Goal: Check status: Check status

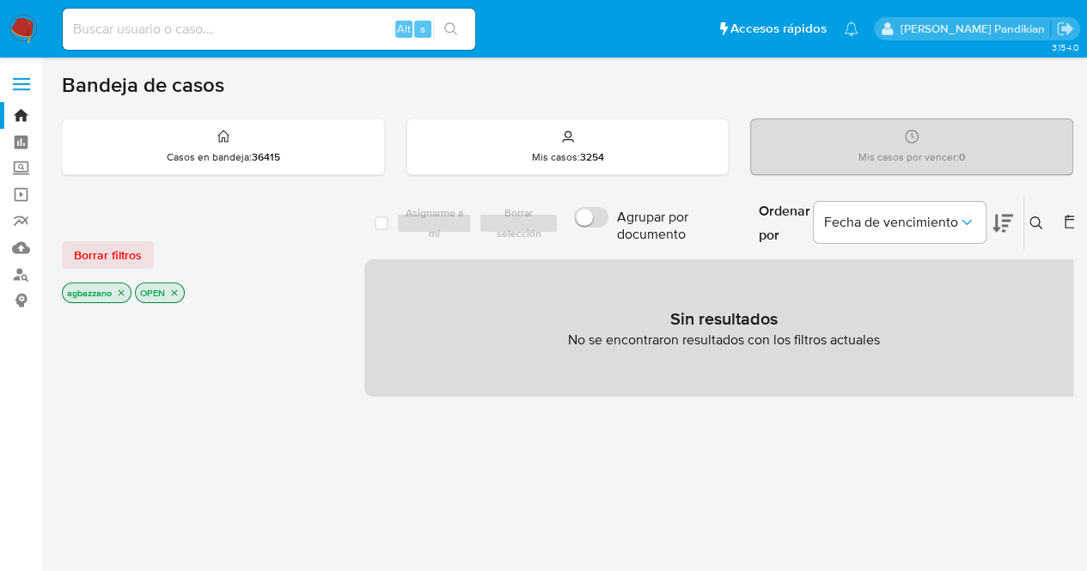
click at [171, 28] on input at bounding box center [269, 29] width 412 height 22
paste input "2629479406"
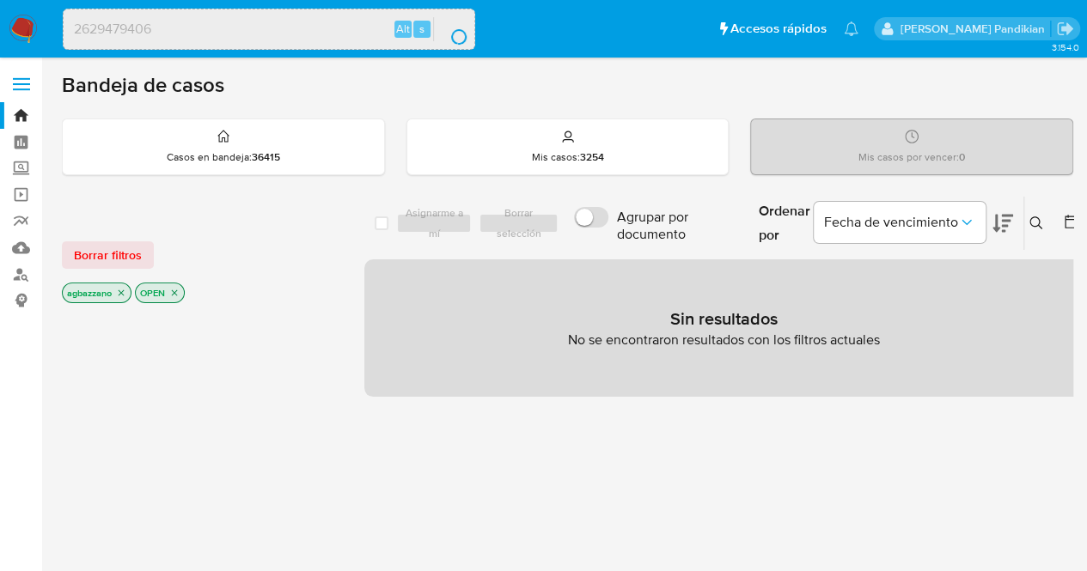
click at [171, 28] on input "2629479406" at bounding box center [269, 29] width 411 height 22
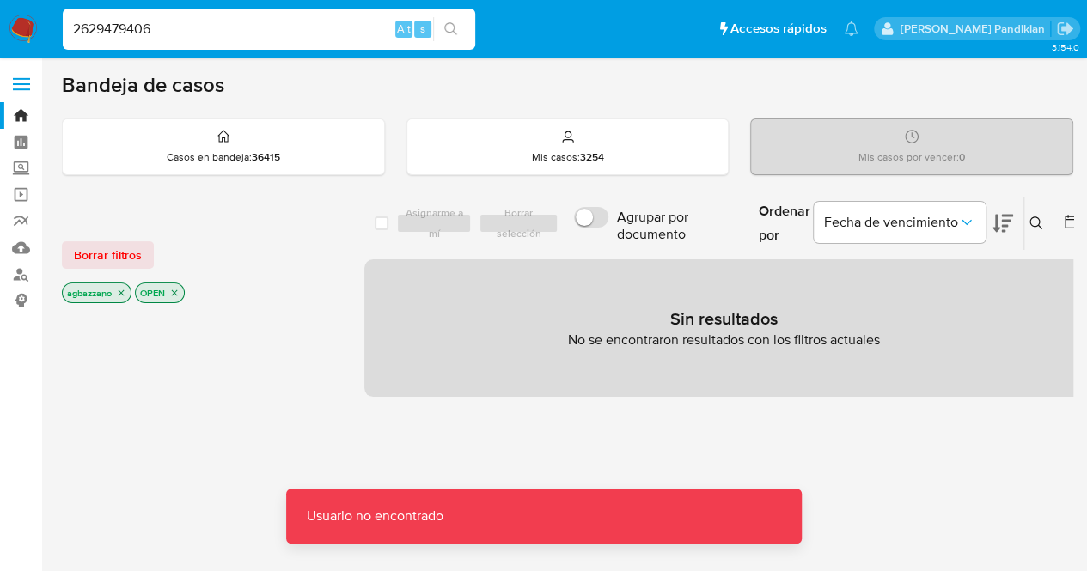
click at [171, 28] on input "2629479406" at bounding box center [269, 29] width 412 height 22
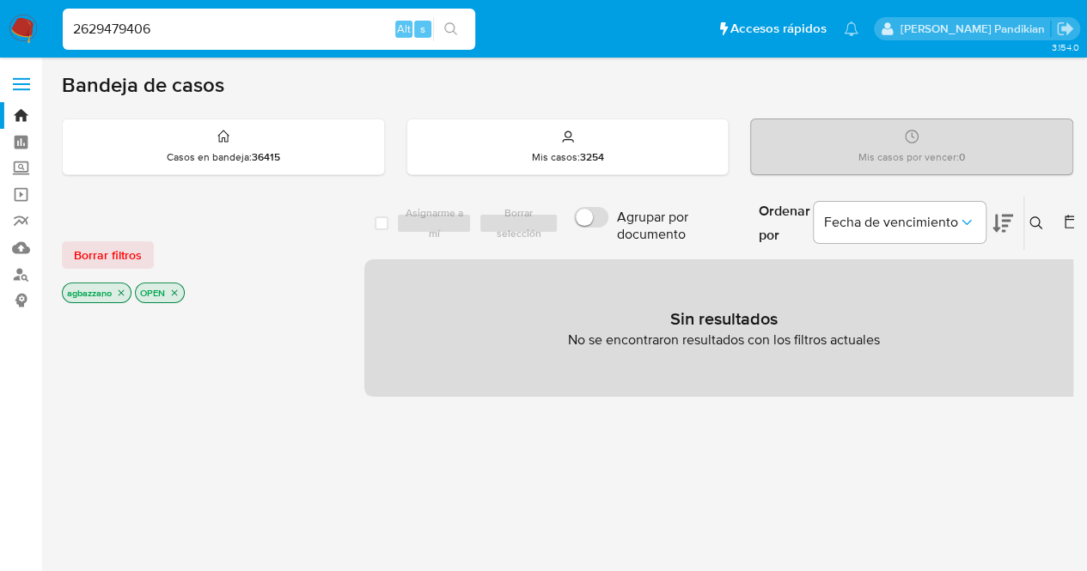
type input "2629479406"
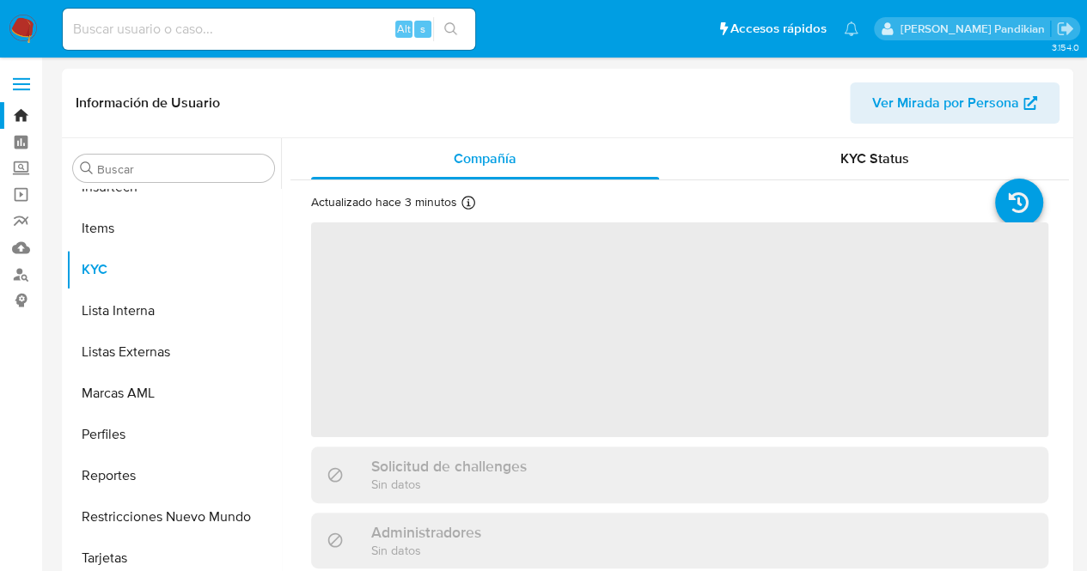
scroll to position [767, 0]
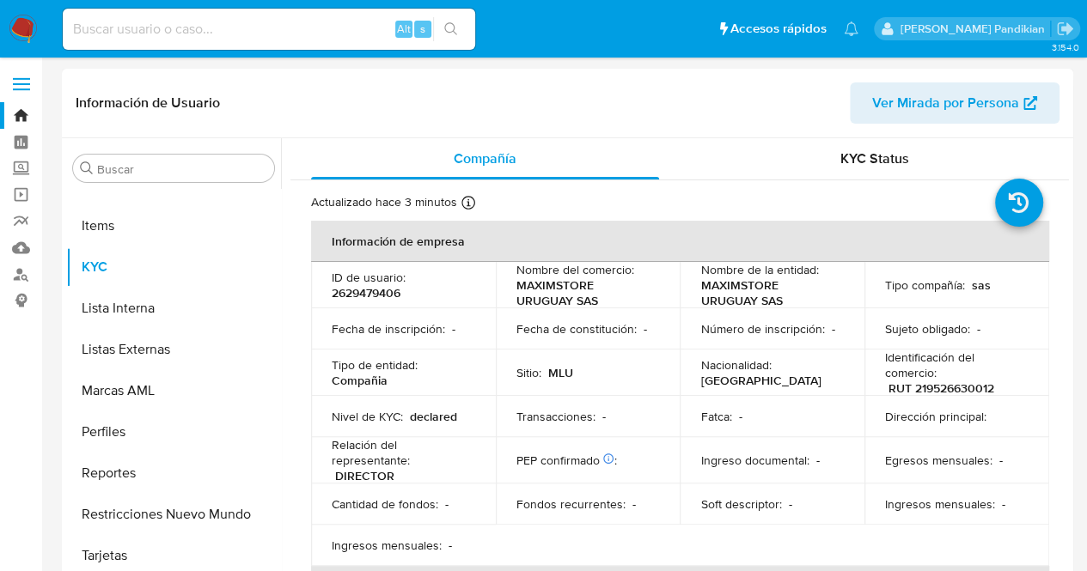
select select "10"
click at [657, 331] on td "Fecha de constitución : -" at bounding box center [588, 328] width 185 height 41
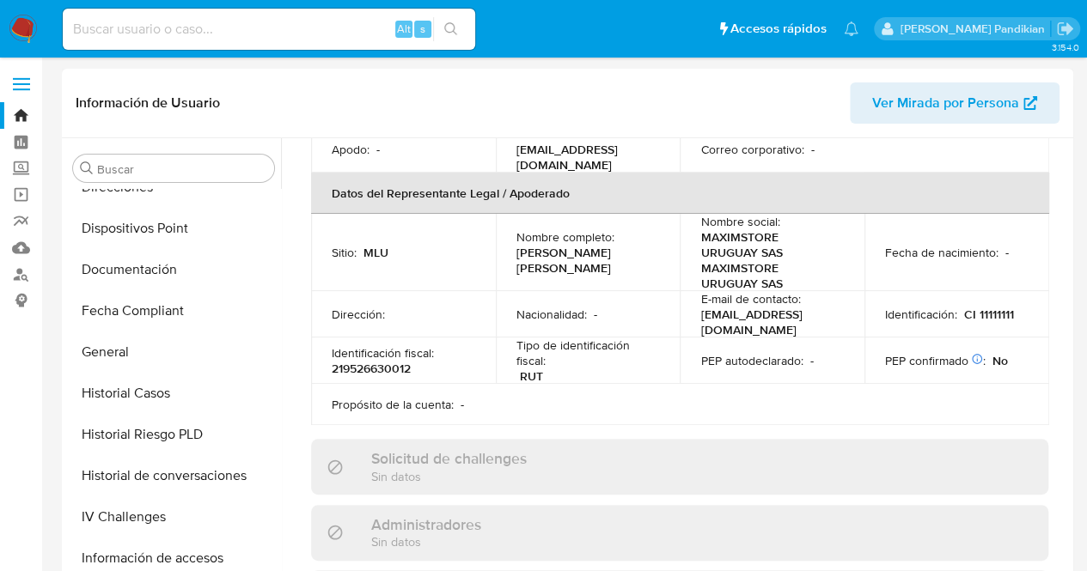
scroll to position [339, 0]
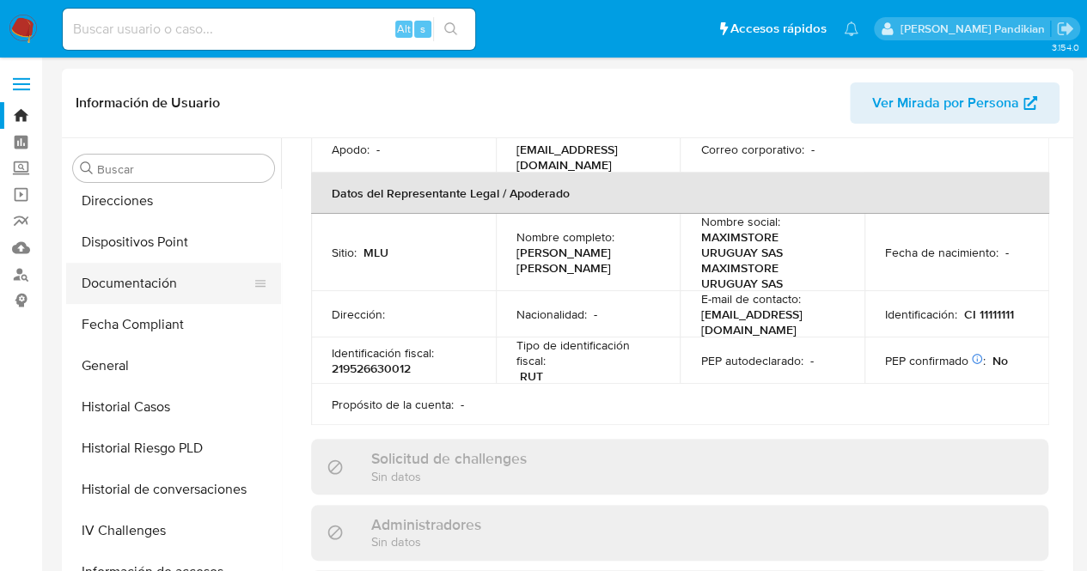
click at [178, 289] on button "Documentación" at bounding box center [166, 283] width 201 height 41
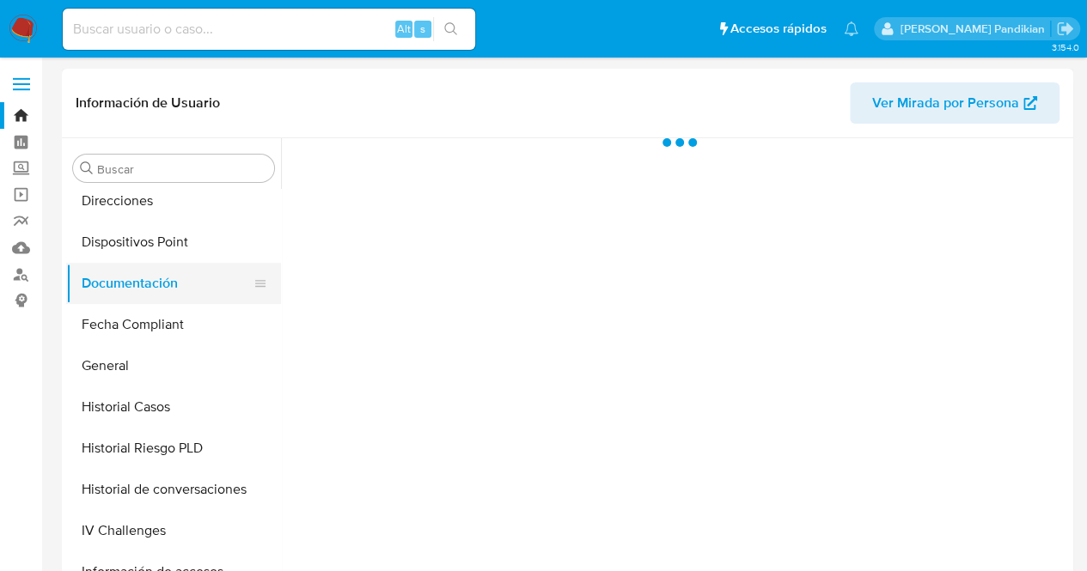
scroll to position [0, 0]
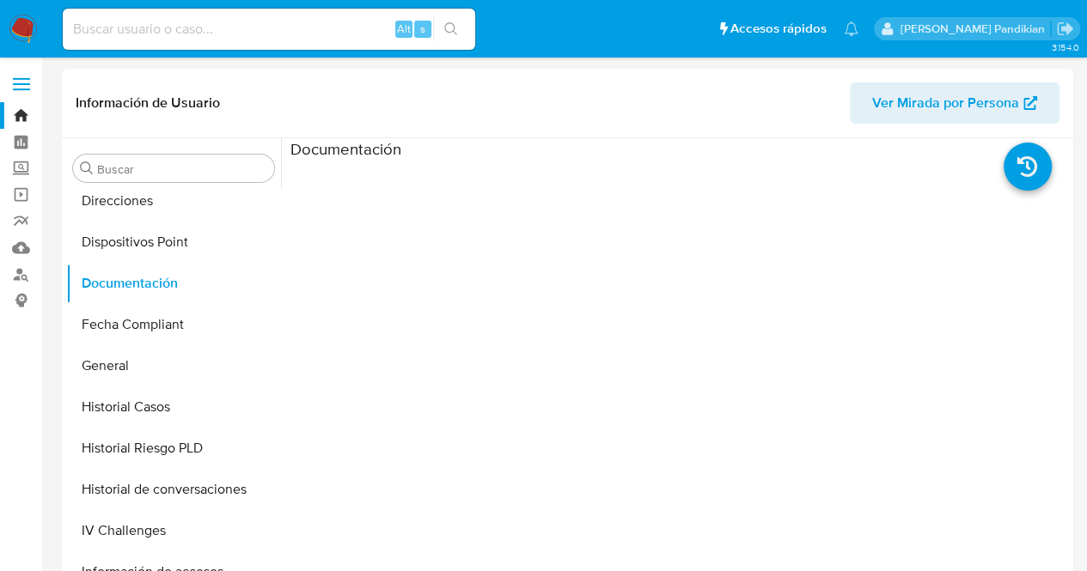
click at [339, 204] on ul at bounding box center [387, 407] width 195 height 495
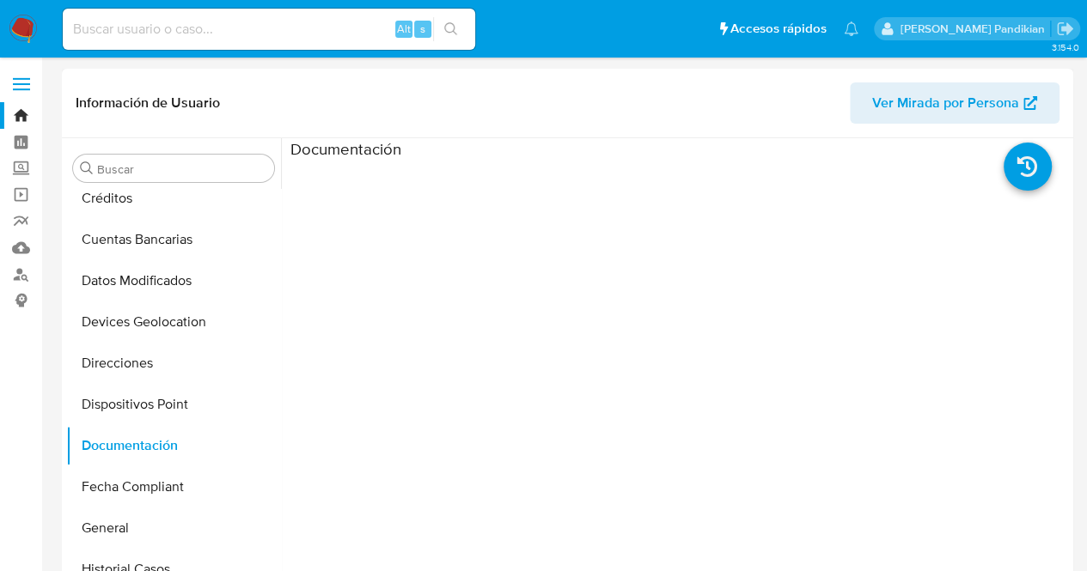
scroll to position [767, 0]
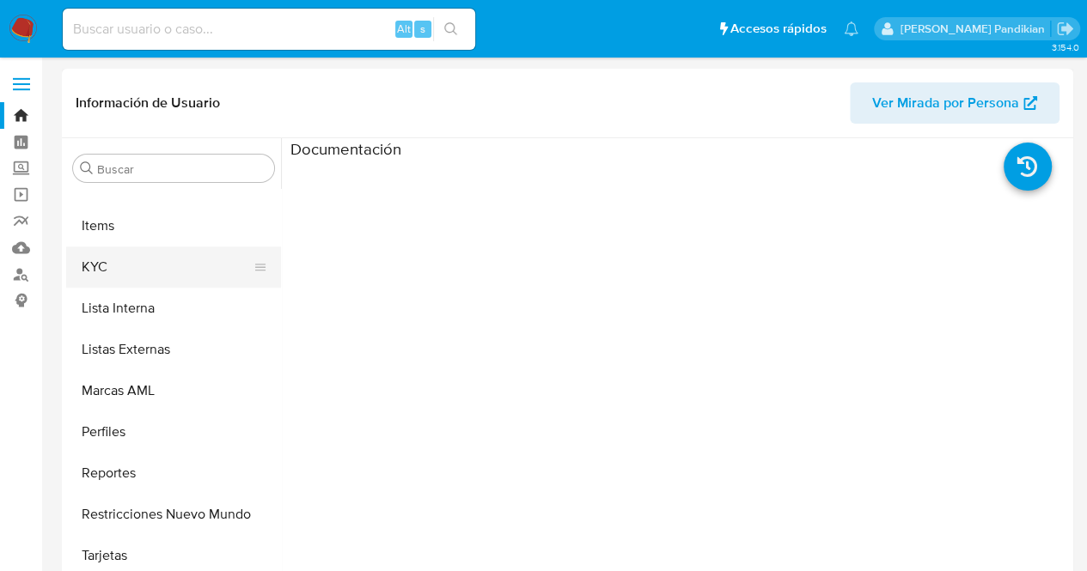
click at [121, 248] on button "KYC" at bounding box center [166, 267] width 201 height 41
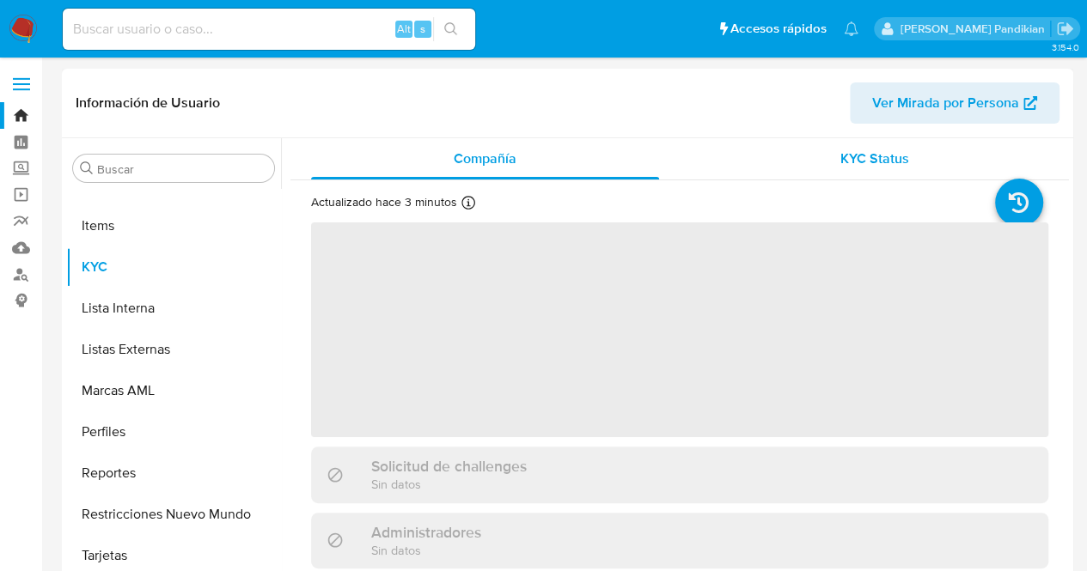
click at [798, 149] on div "KYC Status" at bounding box center [874, 158] width 348 height 41
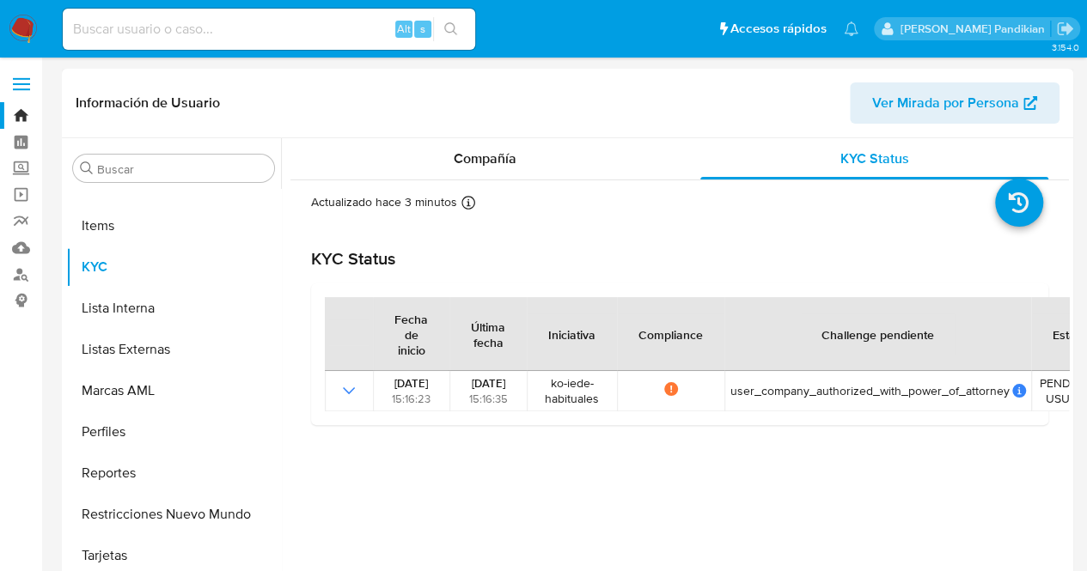
click at [929, 467] on div "Compañía KYC Status Actualizado hace 3 minutos Creado: [DATE] 15:16:22 Actualiz…" at bounding box center [679, 353] width 779 height 431
click at [848, 481] on div "Compañía KYC Status Actualizado hace 3 minutos Creado: [DATE] 15:16:22 Actualiz…" at bounding box center [679, 353] width 779 height 431
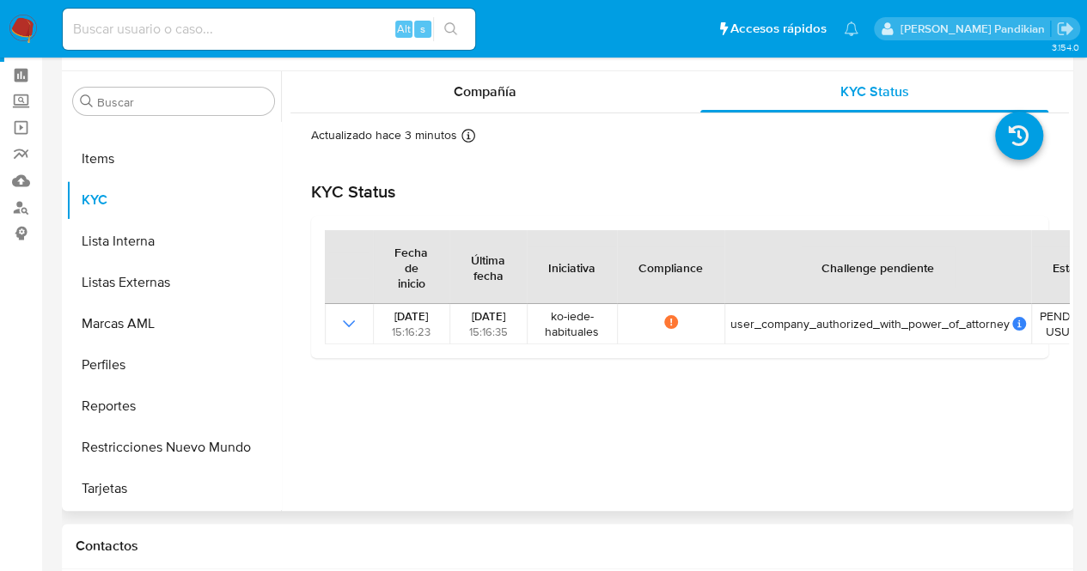
scroll to position [69, 0]
click at [638, 461] on div "Compañía KYC Status Actualizado hace 3 minutos Creado: [DATE] 15:16:22 Actualiz…" at bounding box center [679, 285] width 779 height 431
click at [480, 101] on div "Compañía" at bounding box center [485, 90] width 348 height 41
